Goal: Task Accomplishment & Management: Manage account settings

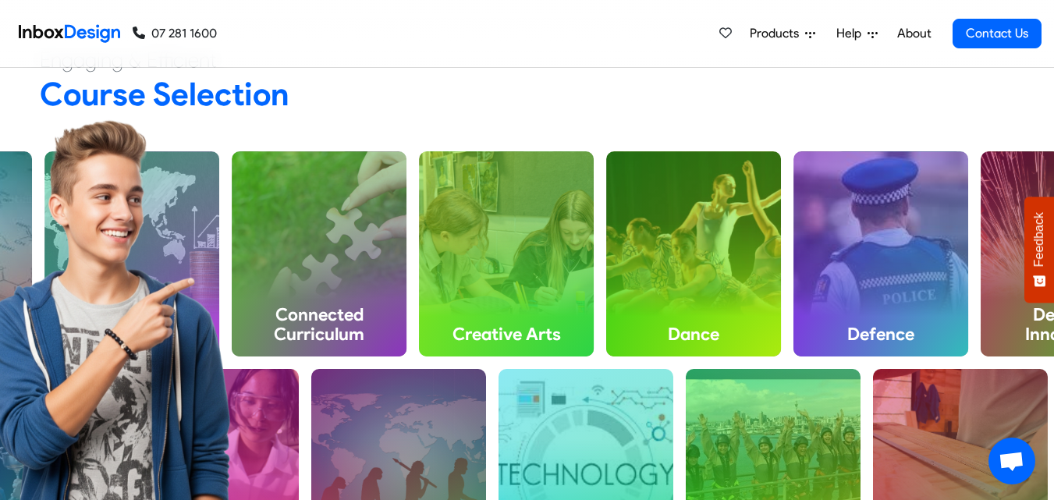
scroll to position [486, 0]
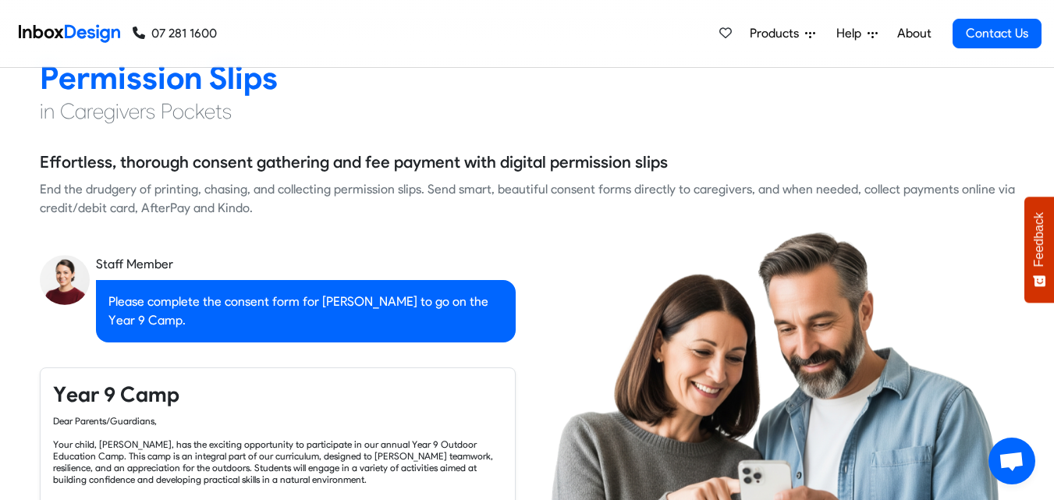
checkbox input "true"
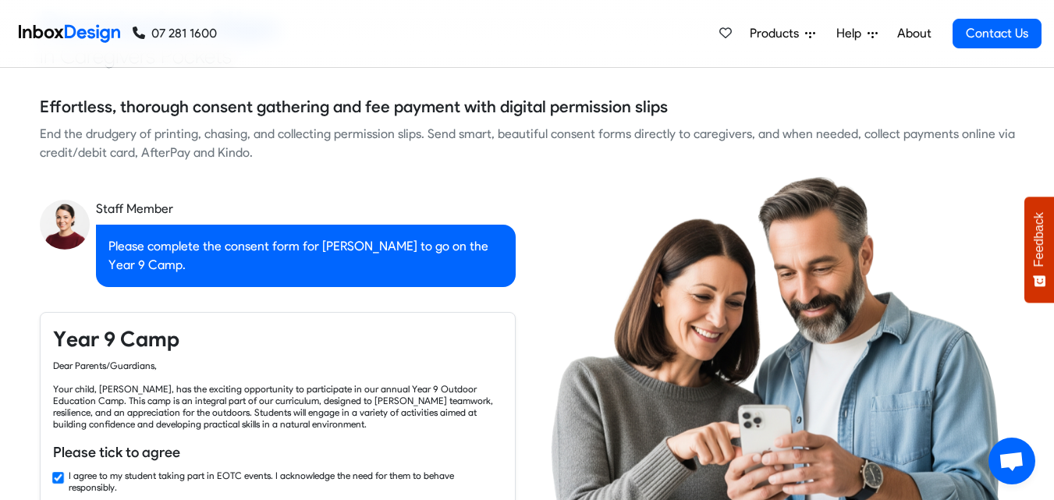
checkbox input "true"
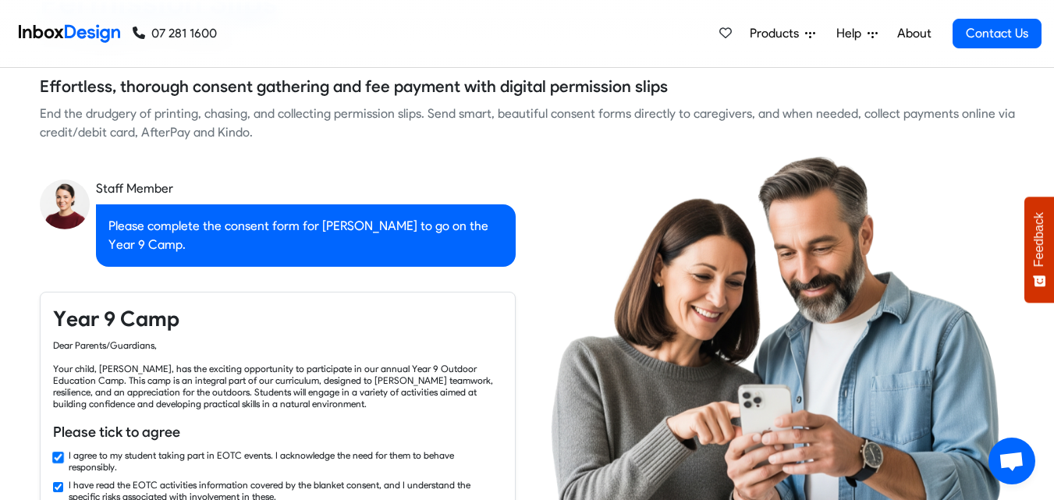
checkbox input "true"
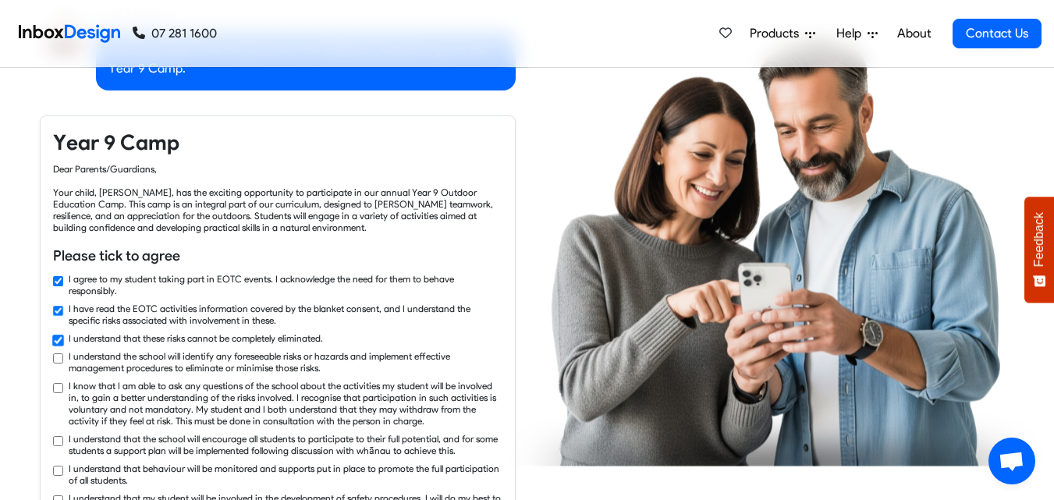
checkbox input "true"
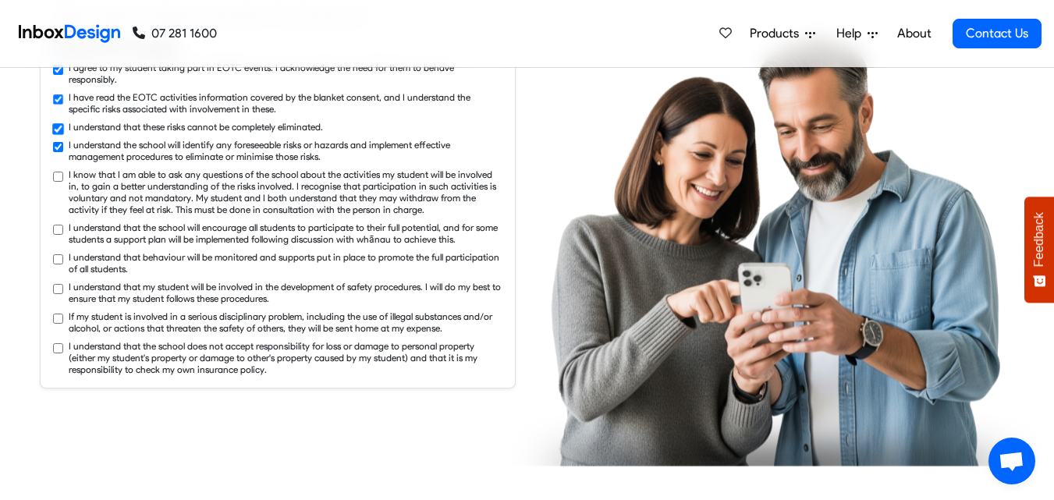
checkbox input "true"
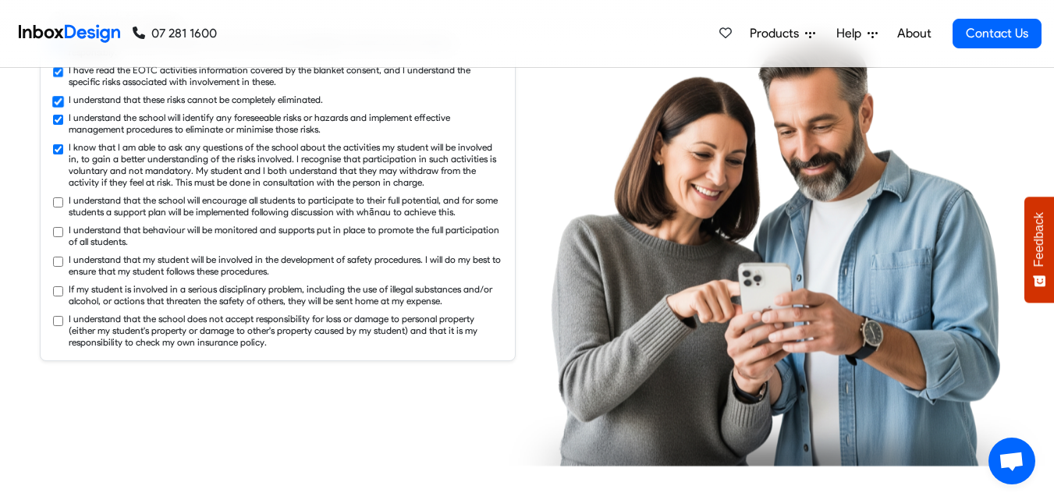
checkbox input "true"
checkbox input "false"
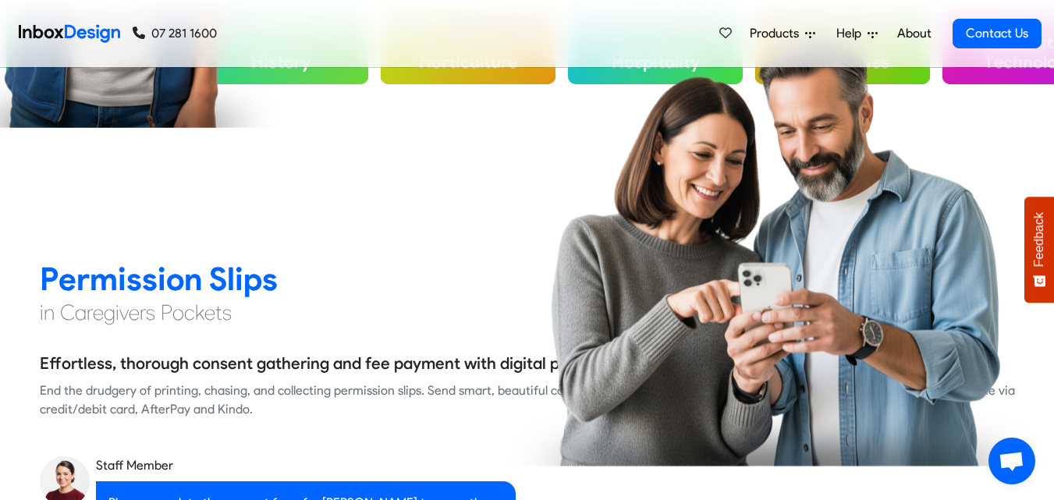
checkbox input "false"
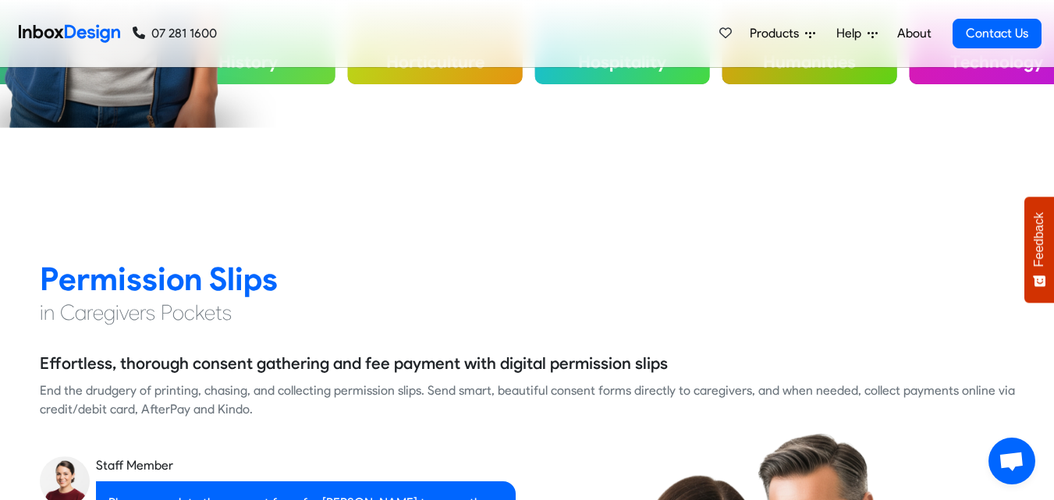
checkbox input "false"
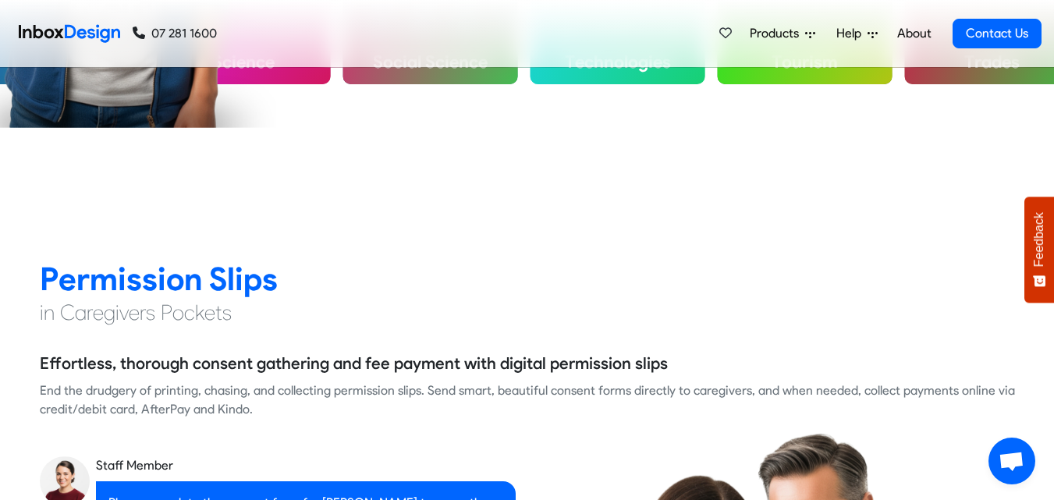
checkbox input "false"
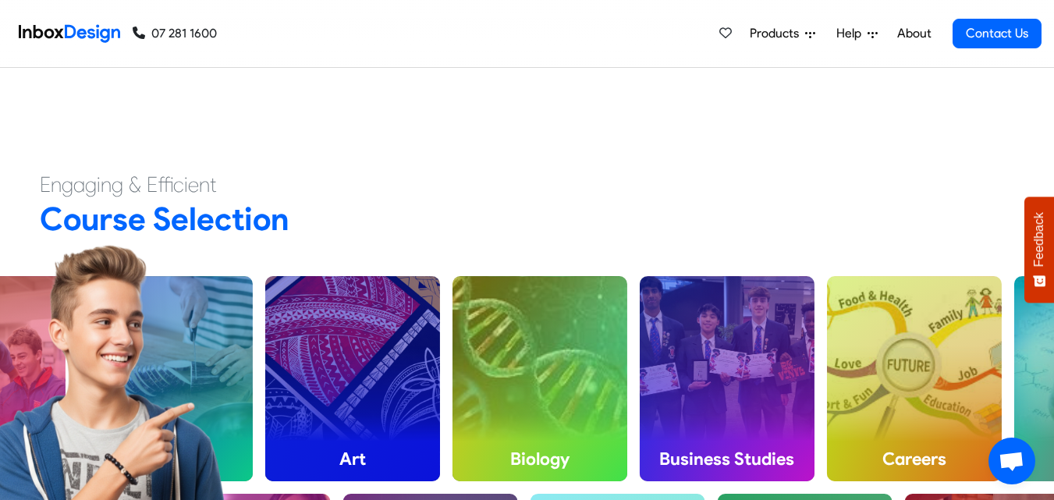
checkbox input "false"
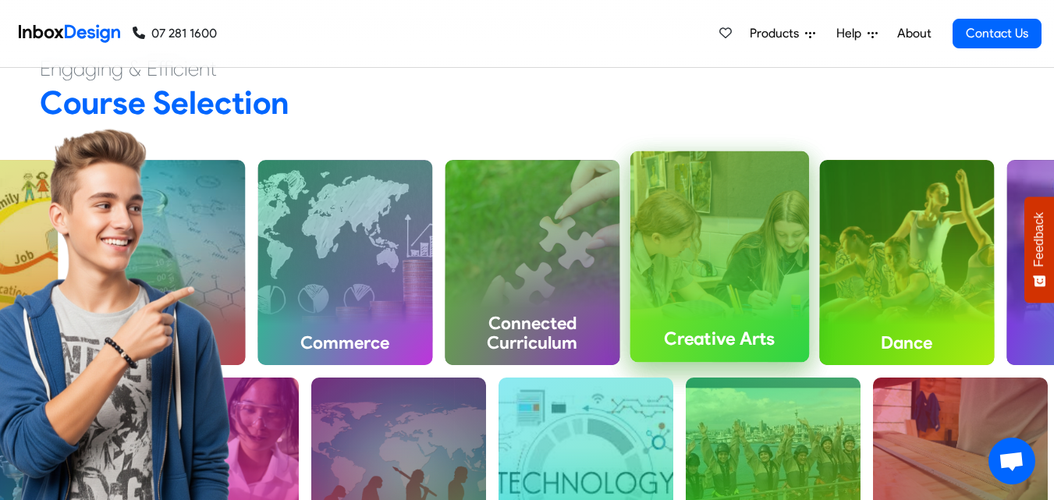
scroll to position [480, 0]
